Goal: Entertainment & Leisure: Browse casually

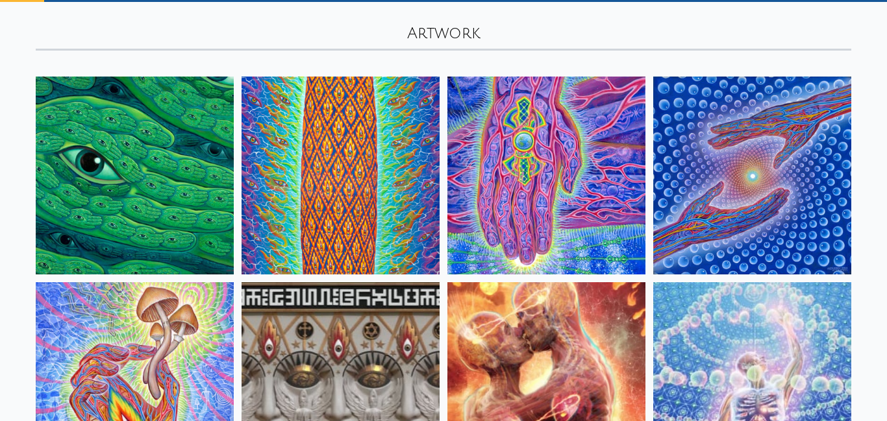
scroll to position [97, 0]
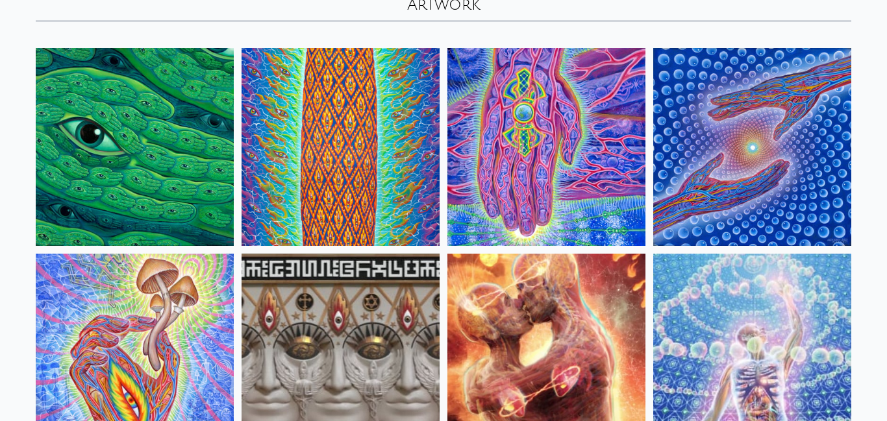
click at [66, 184] on img at bounding box center [135, 147] width 198 height 198
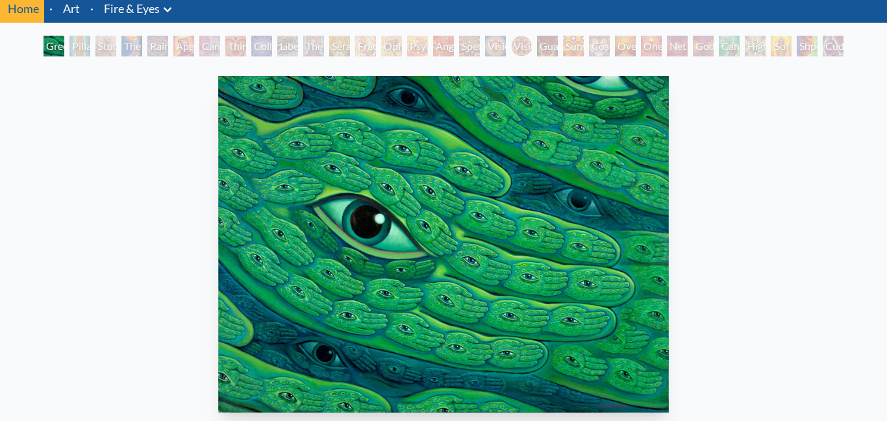
scroll to position [46, 0]
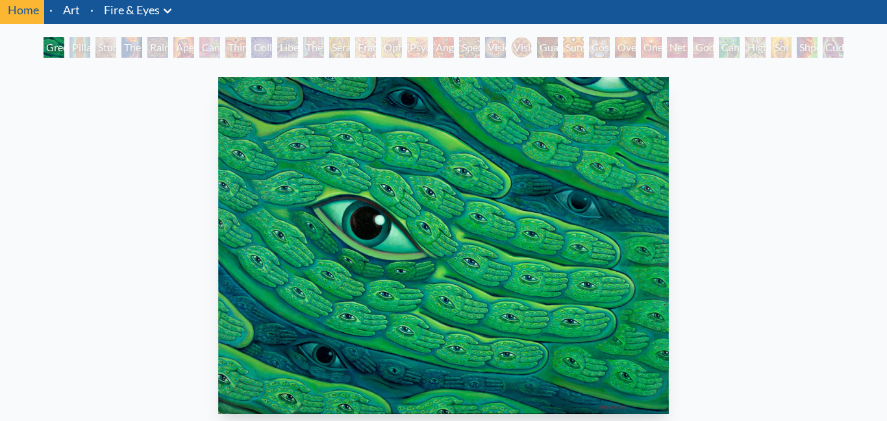
click at [97, 51] on div "Study for the Great Turn" at bounding box center [105, 47] width 21 height 21
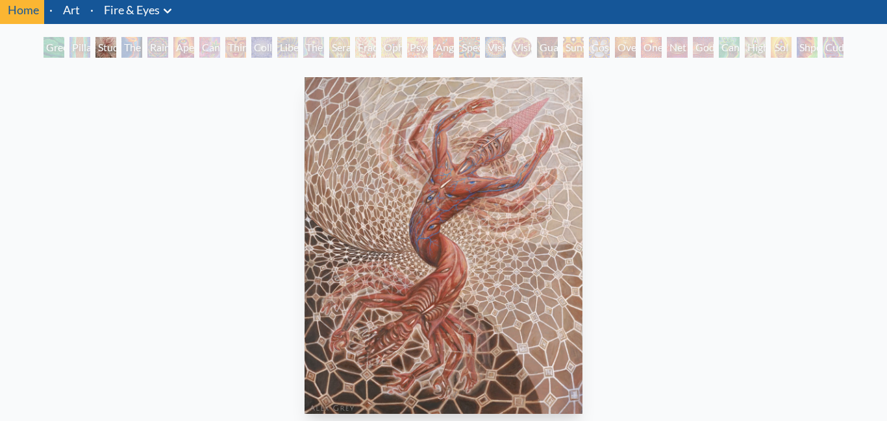
click at [131, 46] on div "The Torch" at bounding box center [131, 47] width 21 height 21
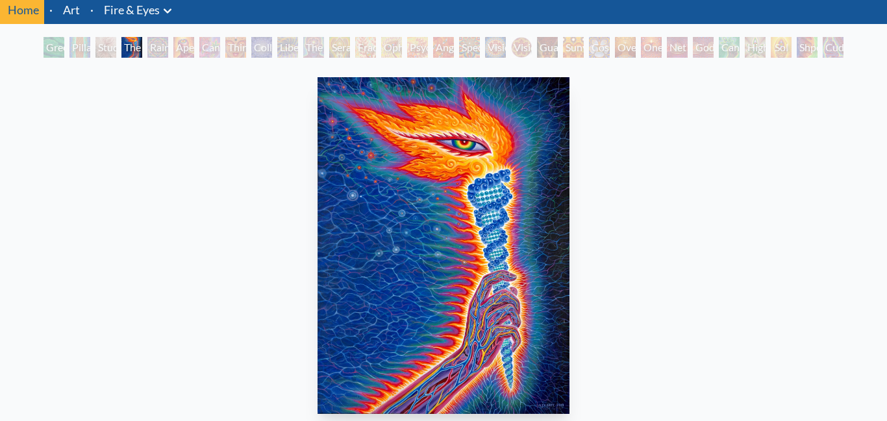
click at [179, 46] on div "Aperture" at bounding box center [183, 47] width 21 height 21
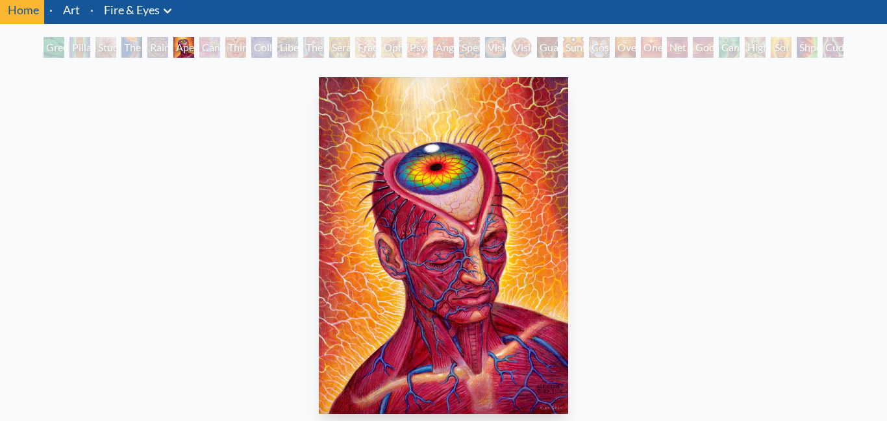
click at [147, 44] on div "Rainbow Eye Ripple" at bounding box center [157, 47] width 21 height 21
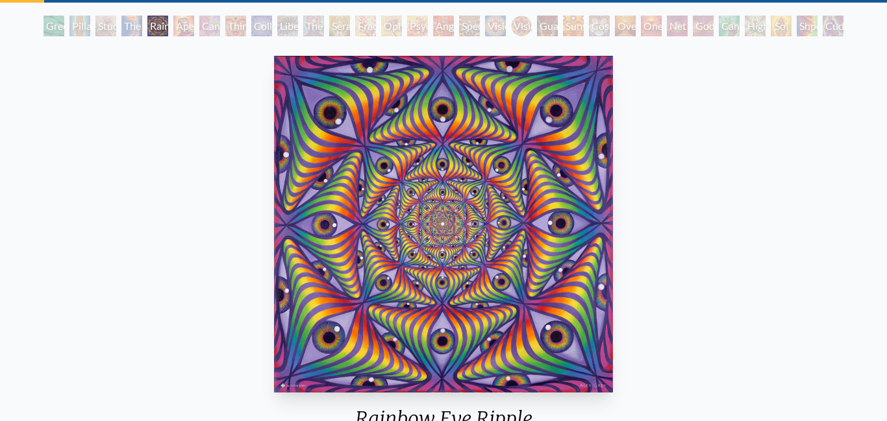
scroll to position [69, 0]
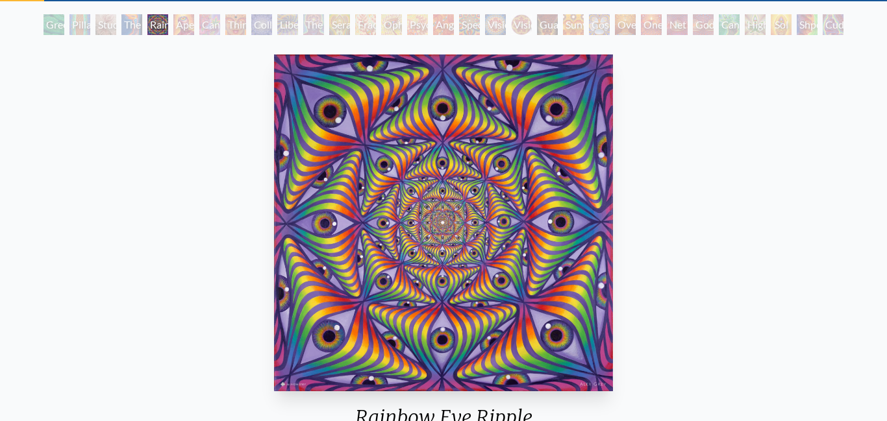
click at [199, 27] on div "Cannabis Sutra" at bounding box center [209, 24] width 21 height 21
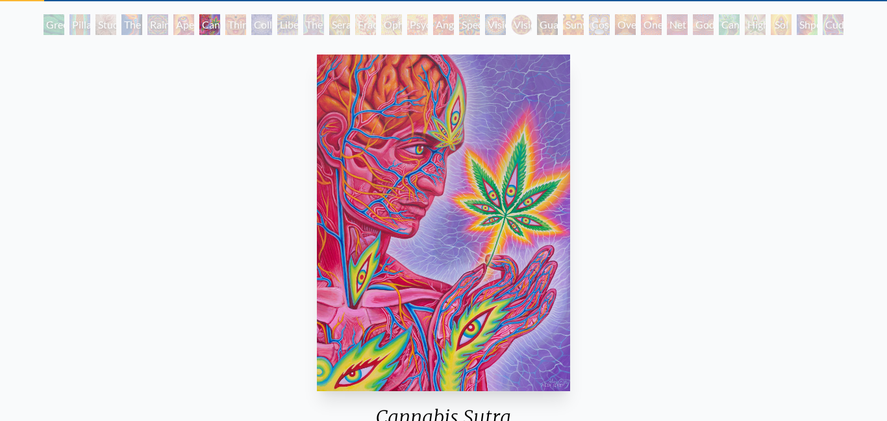
click at [254, 27] on div "Collective Vision" at bounding box center [261, 24] width 21 height 21
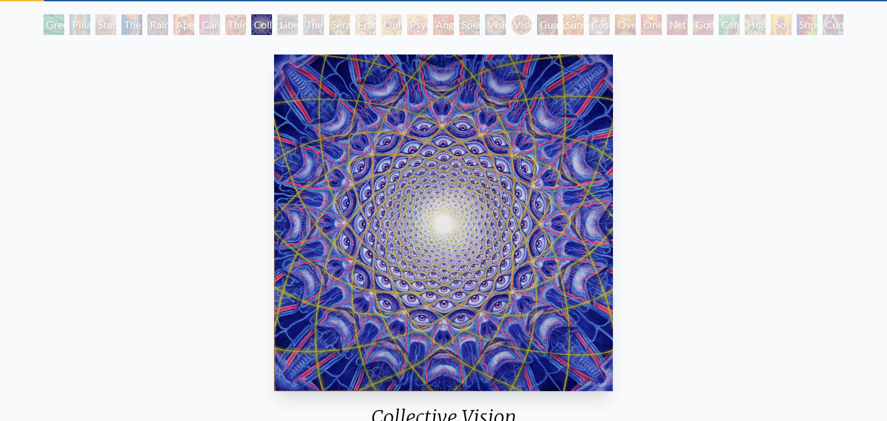
click at [279, 25] on div "Liberation Through Seeing" at bounding box center [287, 24] width 21 height 21
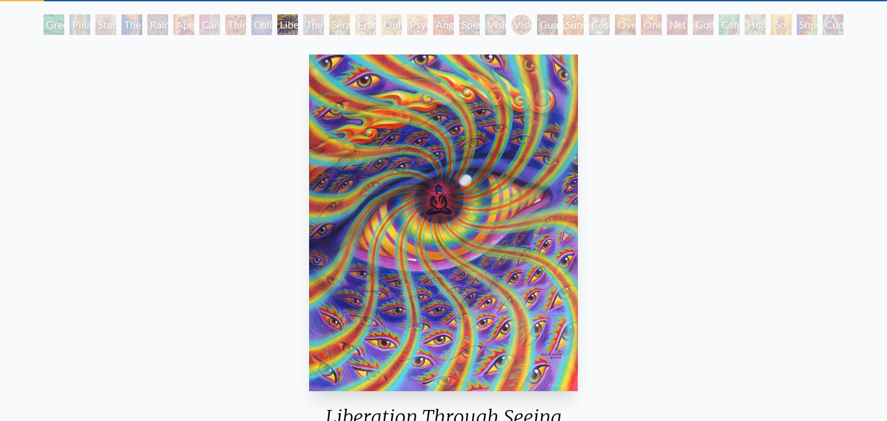
click at [238, 24] on div "Third Eye Tears of Joy" at bounding box center [235, 24] width 21 height 21
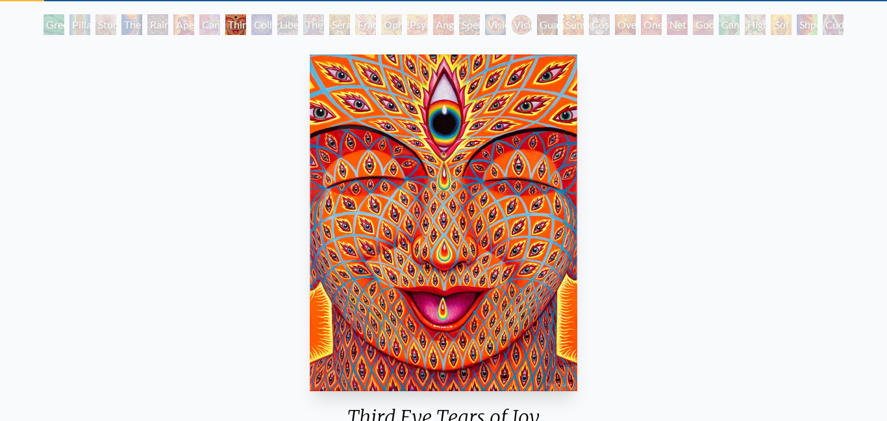
click at [355, 33] on div "Fractal Eyes" at bounding box center [365, 24] width 21 height 21
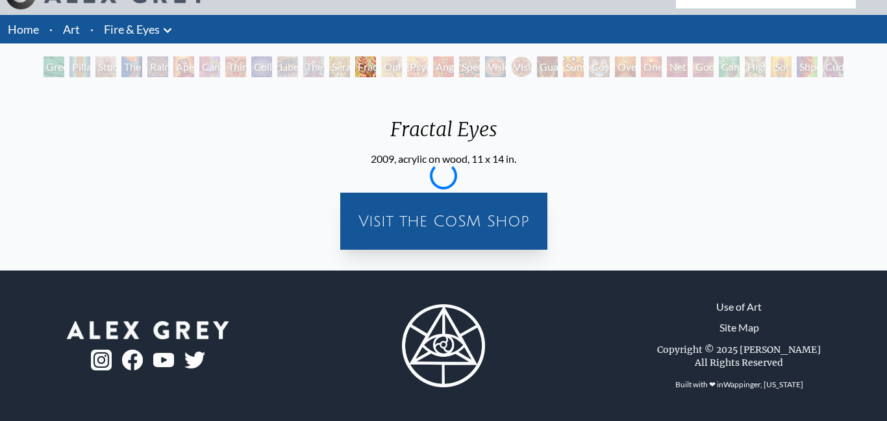
scroll to position [69, 0]
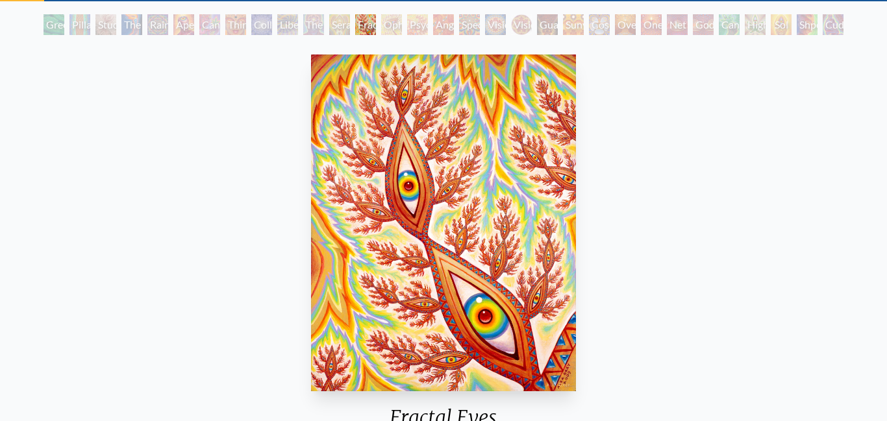
click at [402, 26] on div "Ophanic Eyelash" at bounding box center [391, 24] width 21 height 21
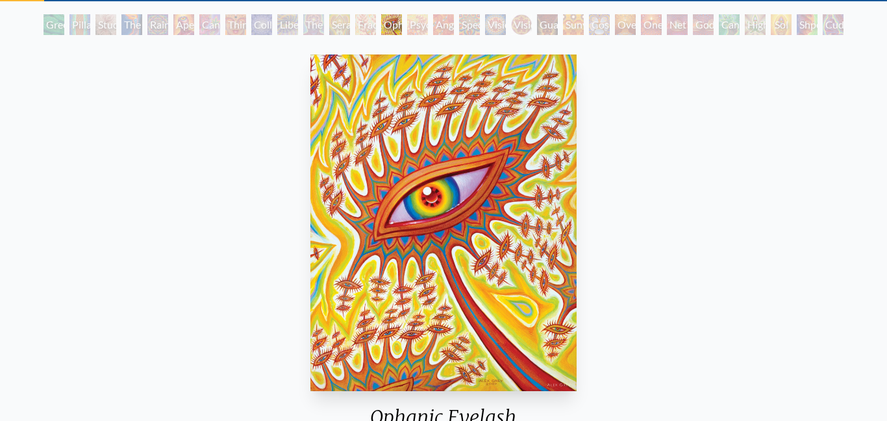
click at [443, 27] on div "Angel Skin" at bounding box center [443, 24] width 21 height 21
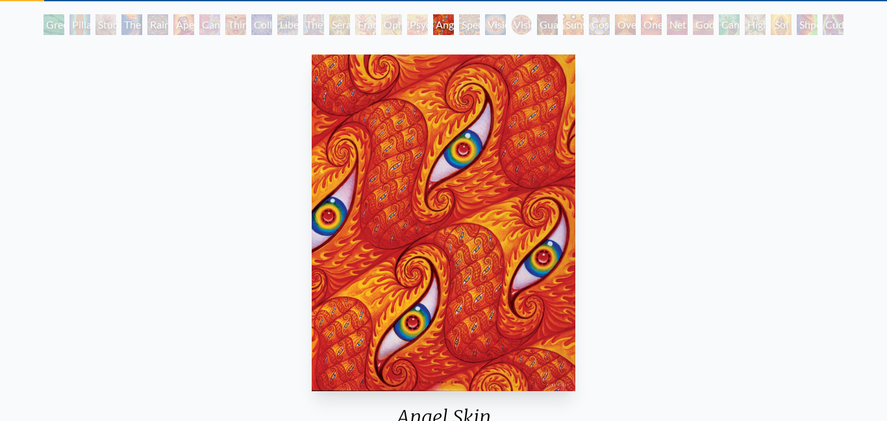
click at [480, 23] on div "Spectral Lotus" at bounding box center [469, 24] width 21 height 21
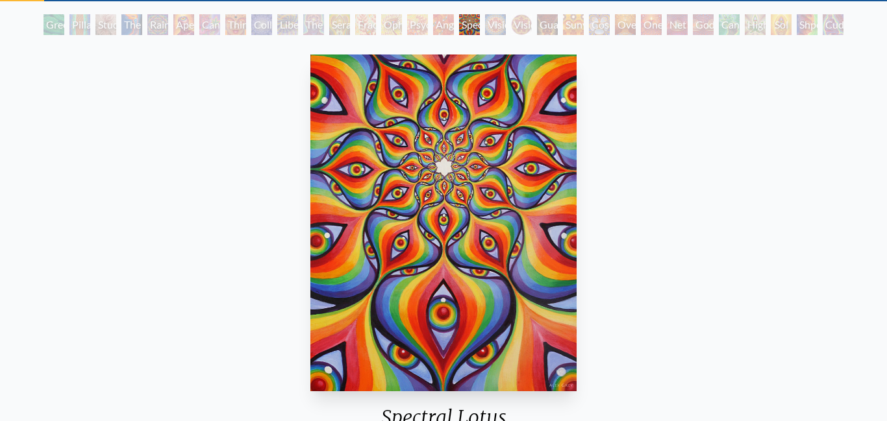
click at [525, 21] on div "Vision [PERSON_NAME]" at bounding box center [521, 24] width 21 height 21
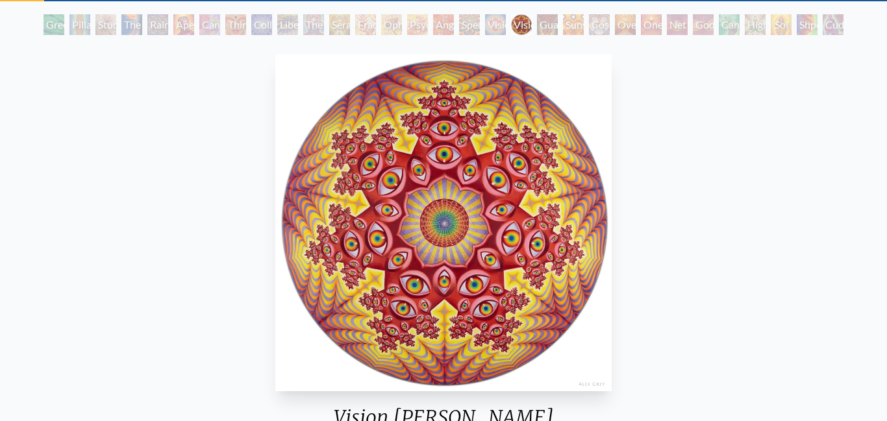
click at [473, 23] on div "Spectral Lotus" at bounding box center [469, 24] width 21 height 21
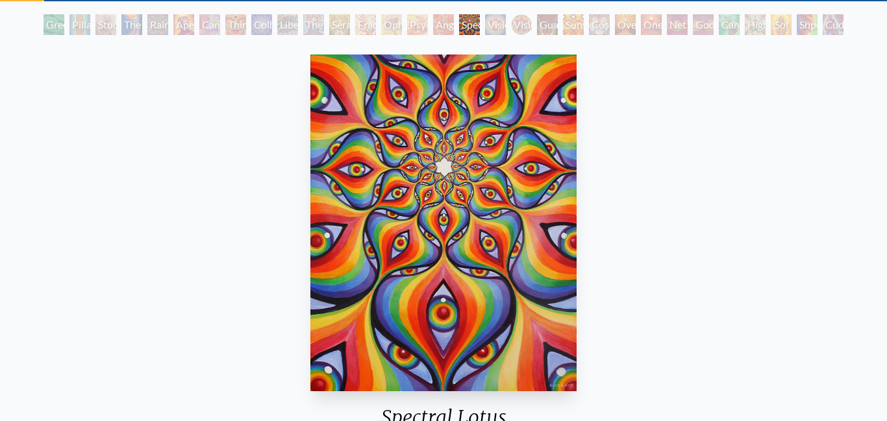
click at [511, 23] on div "Vision [PERSON_NAME]" at bounding box center [521, 24] width 21 height 21
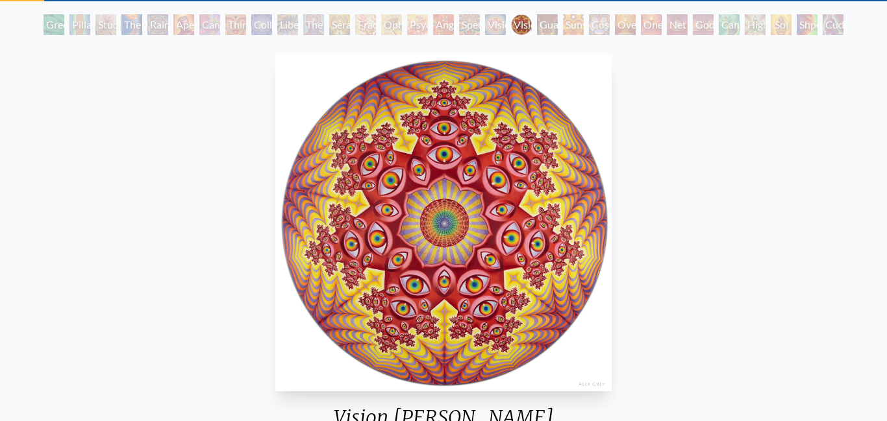
click at [511, 23] on div "Vision [PERSON_NAME]" at bounding box center [521, 24] width 21 height 21
click at [592, 25] on div "Cosmic Elf" at bounding box center [599, 24] width 21 height 21
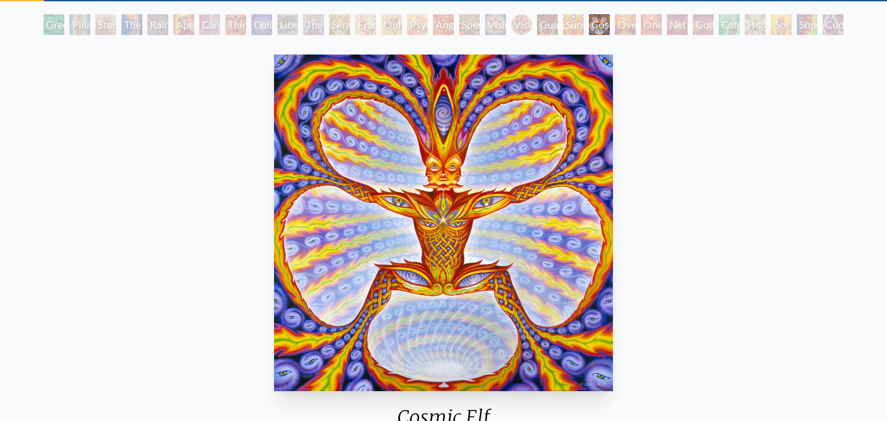
click at [636, 27] on div "Oversoul" at bounding box center [625, 24] width 21 height 21
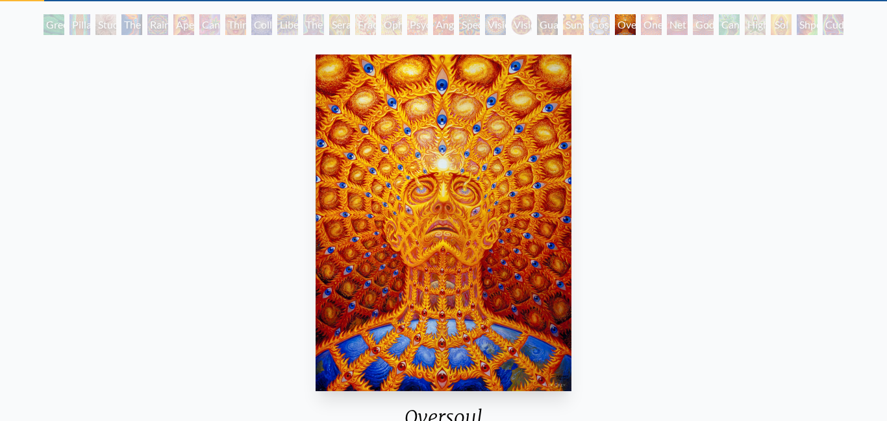
click at [675, 23] on div "Net of Being" at bounding box center [677, 24] width 21 height 21
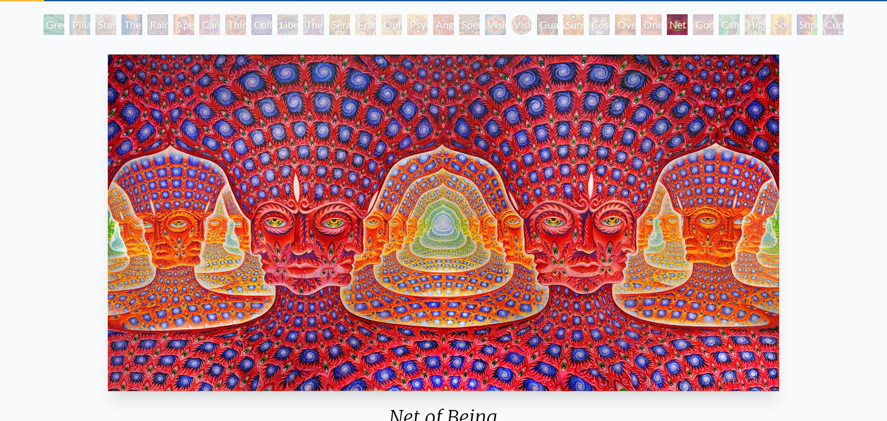
click at [723, 21] on div "Cannafist" at bounding box center [729, 24] width 21 height 21
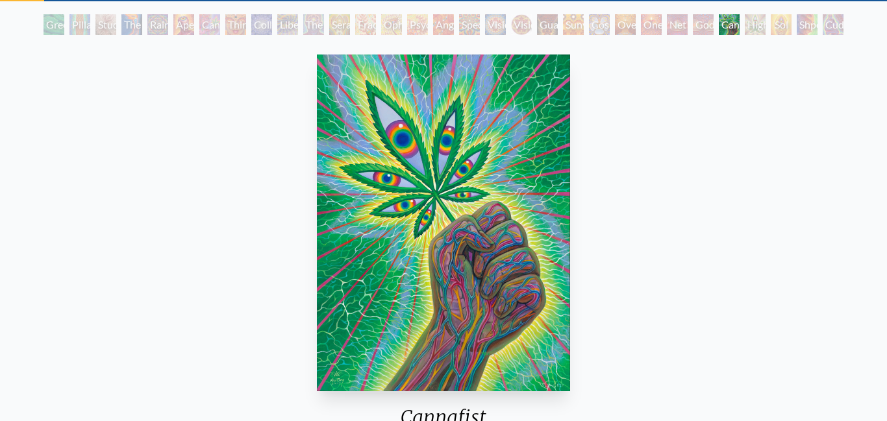
click at [764, 25] on div "Higher Vision" at bounding box center [755, 24] width 21 height 21
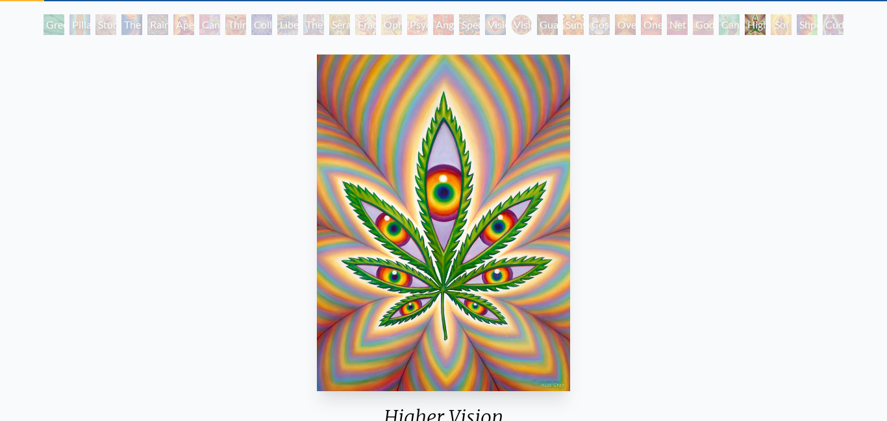
click at [797, 25] on div "Shpongled" at bounding box center [807, 24] width 21 height 21
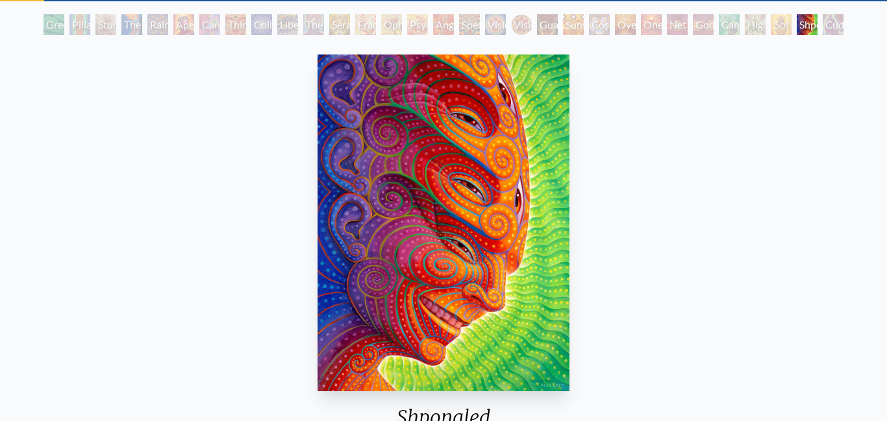
click at [843, 27] on div "Cuddle" at bounding box center [833, 24] width 21 height 21
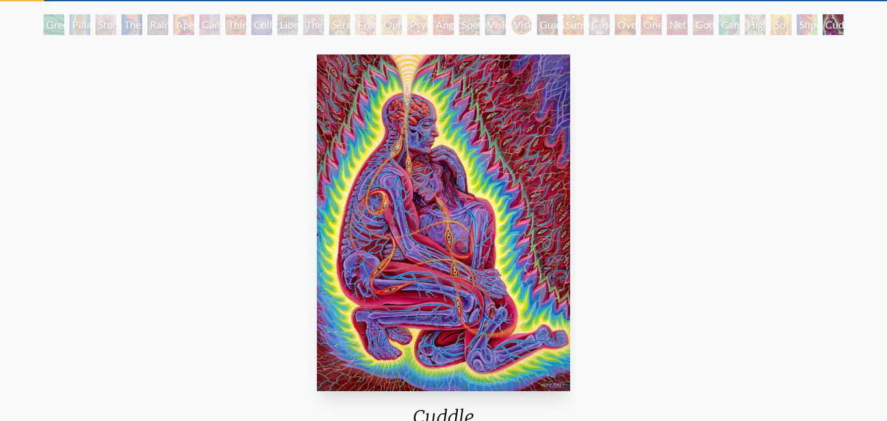
click at [737, 26] on div "Cannafist" at bounding box center [729, 24] width 21 height 21
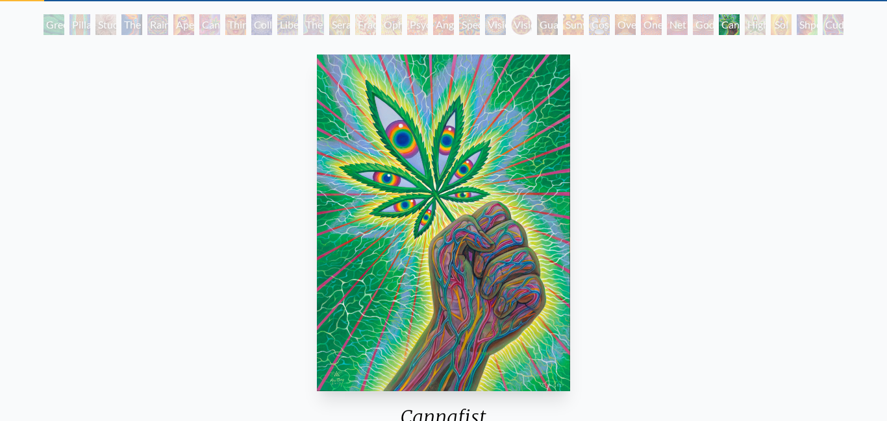
click at [797, 21] on div "Shpongled" at bounding box center [807, 24] width 21 height 21
